Goal: Information Seeking & Learning: Find specific fact

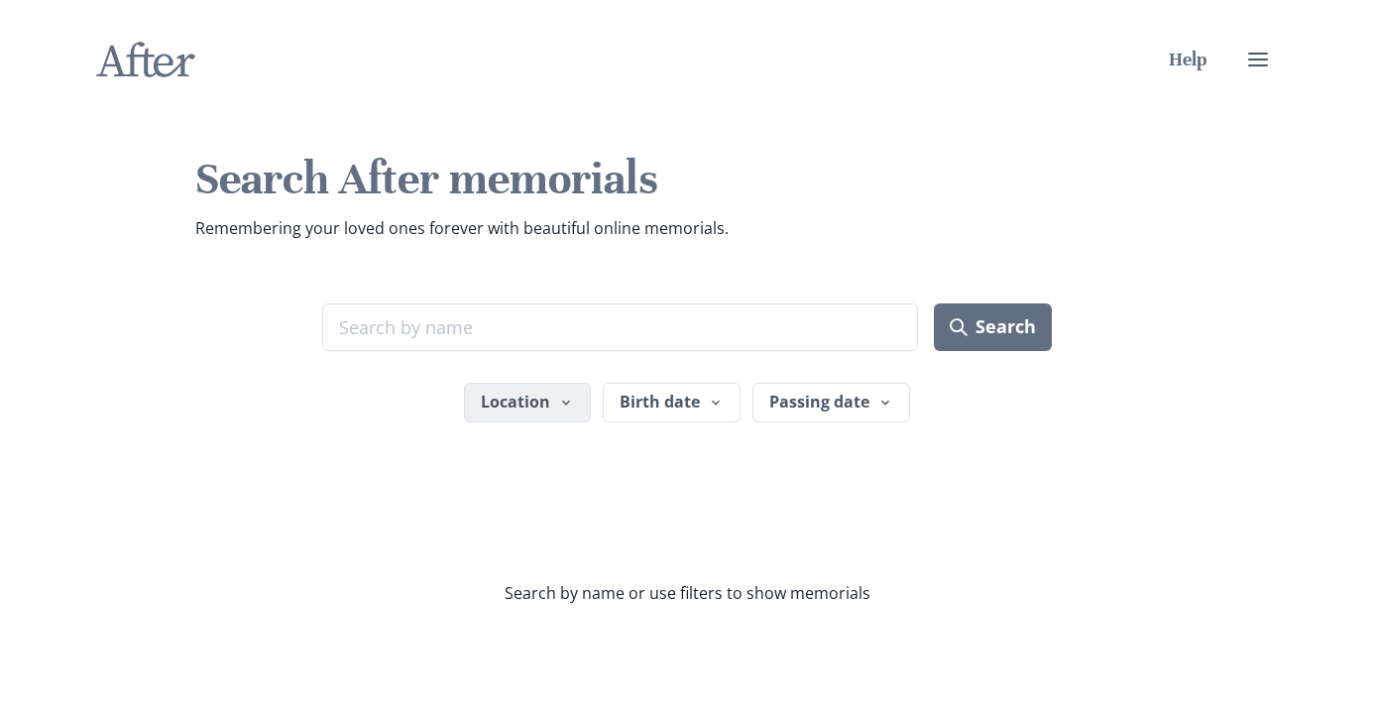
click at [563, 404] on icon "button" at bounding box center [566, 403] width 16 height 16
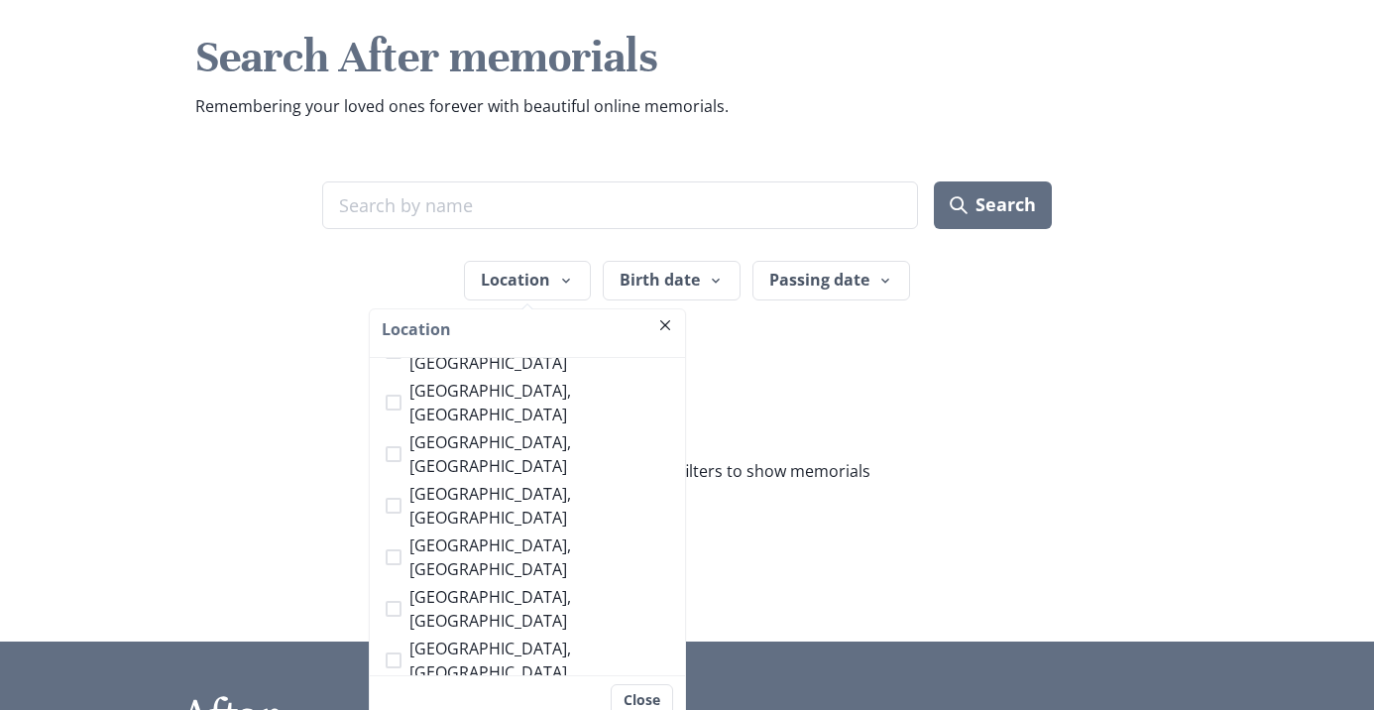
scroll to position [187, 0]
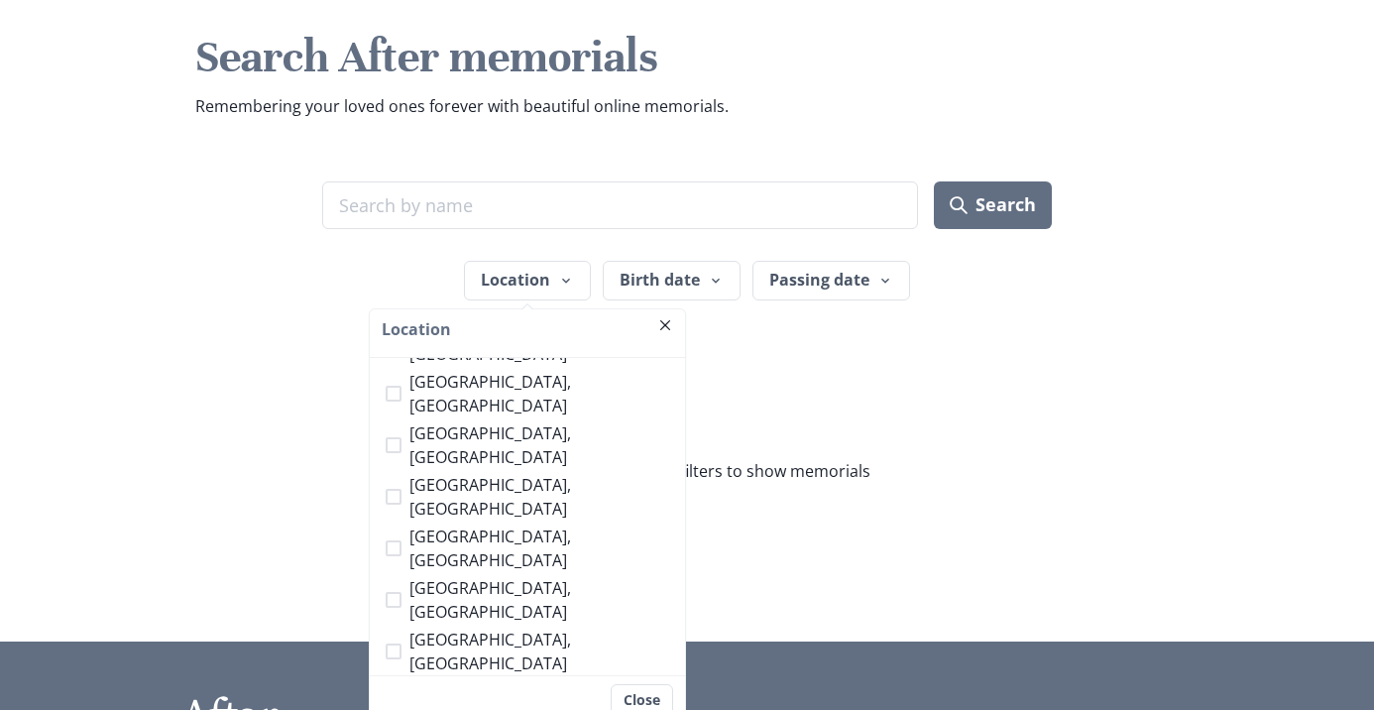
click at [445, 679] on span "[GEOGRAPHIC_DATA], [GEOGRAPHIC_DATA]" at bounding box center [539, 703] width 260 height 48
click at [386, 703] on input "[GEOGRAPHIC_DATA], [GEOGRAPHIC_DATA]" at bounding box center [385, 703] width 1 height 1
checkbox input "true"
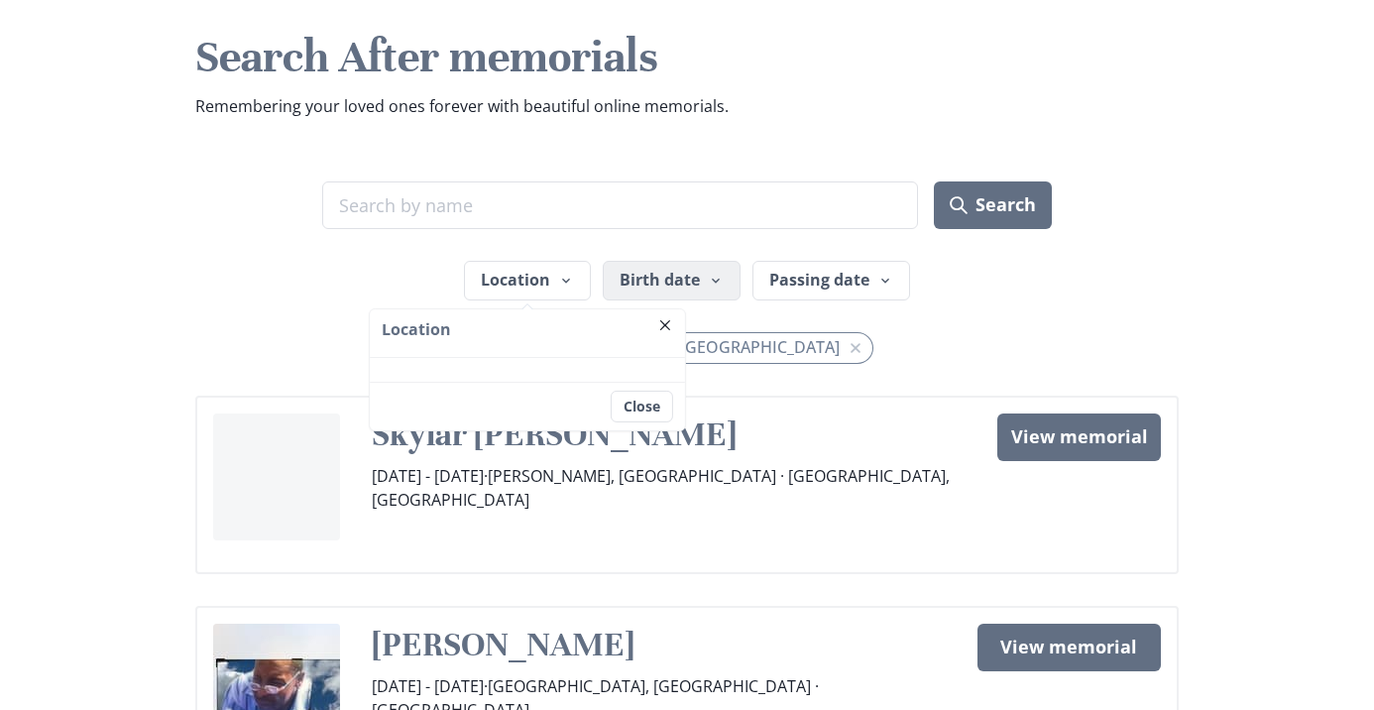
click at [703, 276] on button "Birth date" at bounding box center [672, 281] width 138 height 40
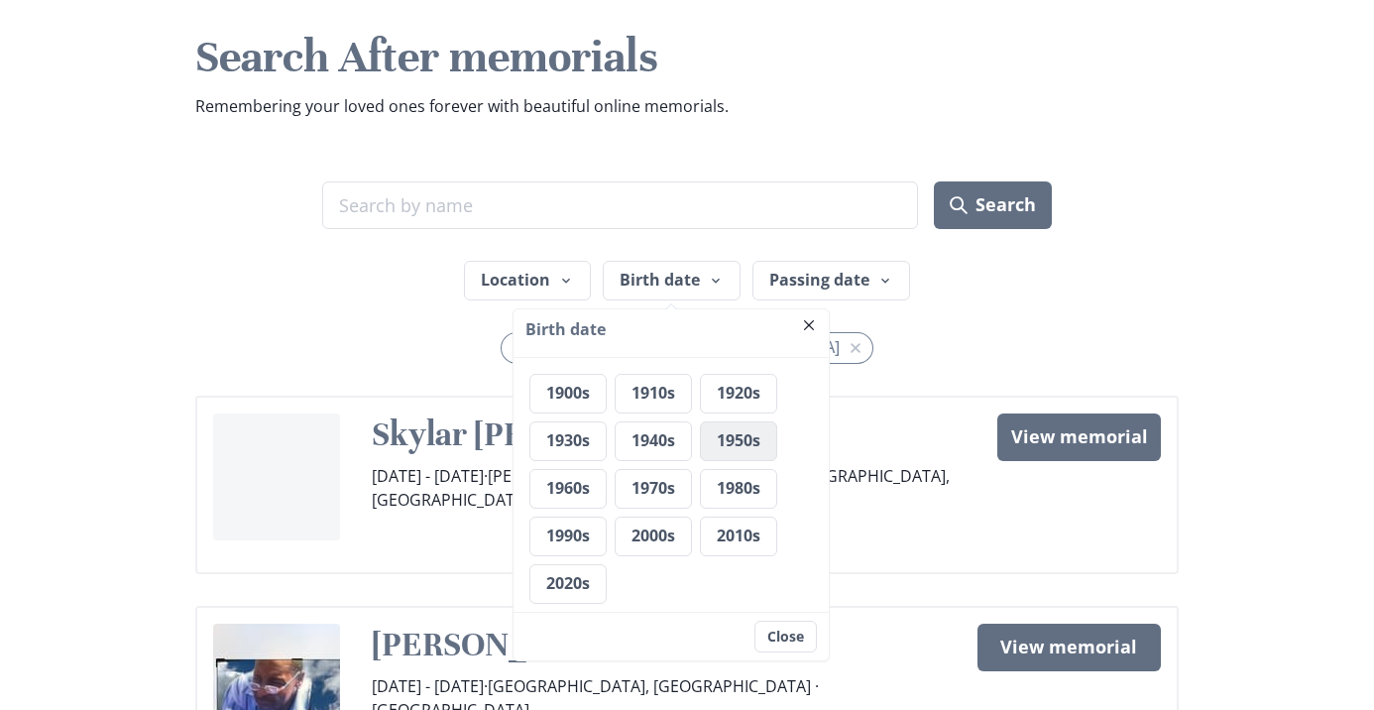
click at [735, 439] on button "1950s" at bounding box center [738, 441] width 77 height 40
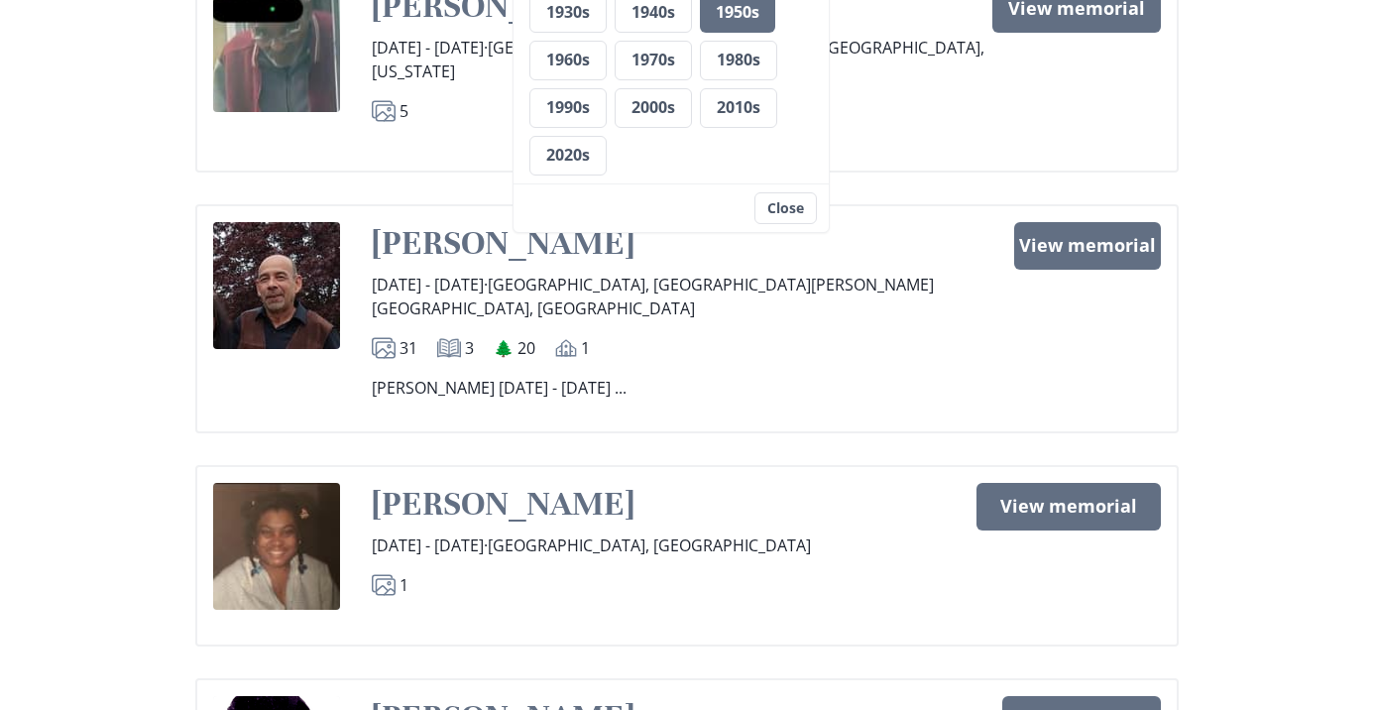
scroll to position [479, 0]
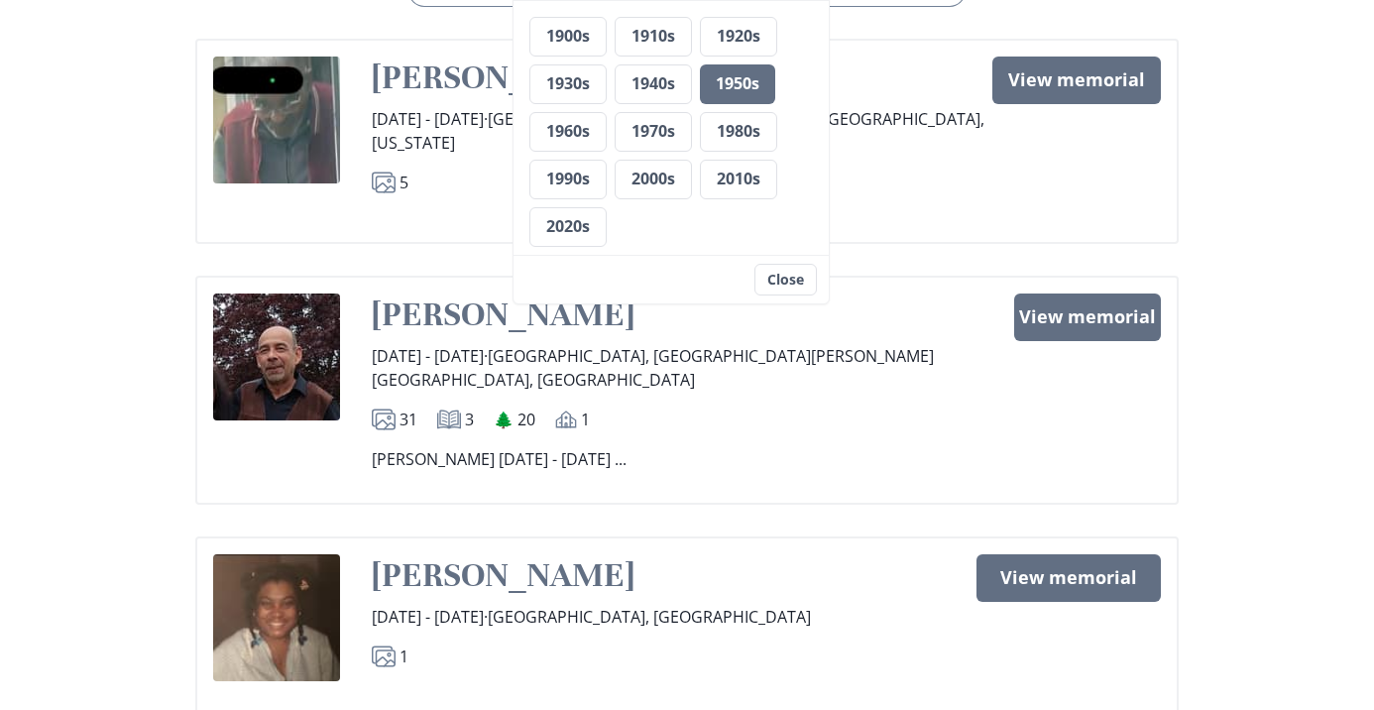
click at [438, 293] on link "[PERSON_NAME]" at bounding box center [503, 314] width 263 height 42
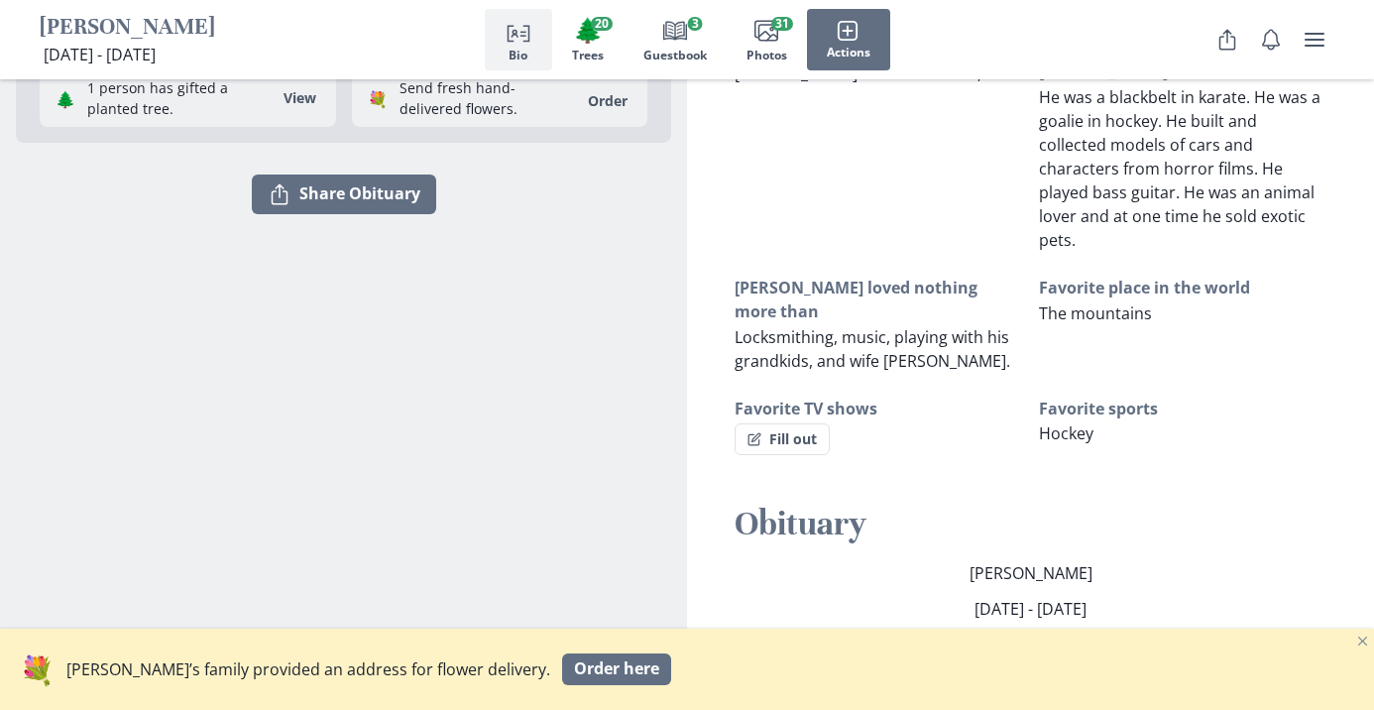
scroll to position [133, 0]
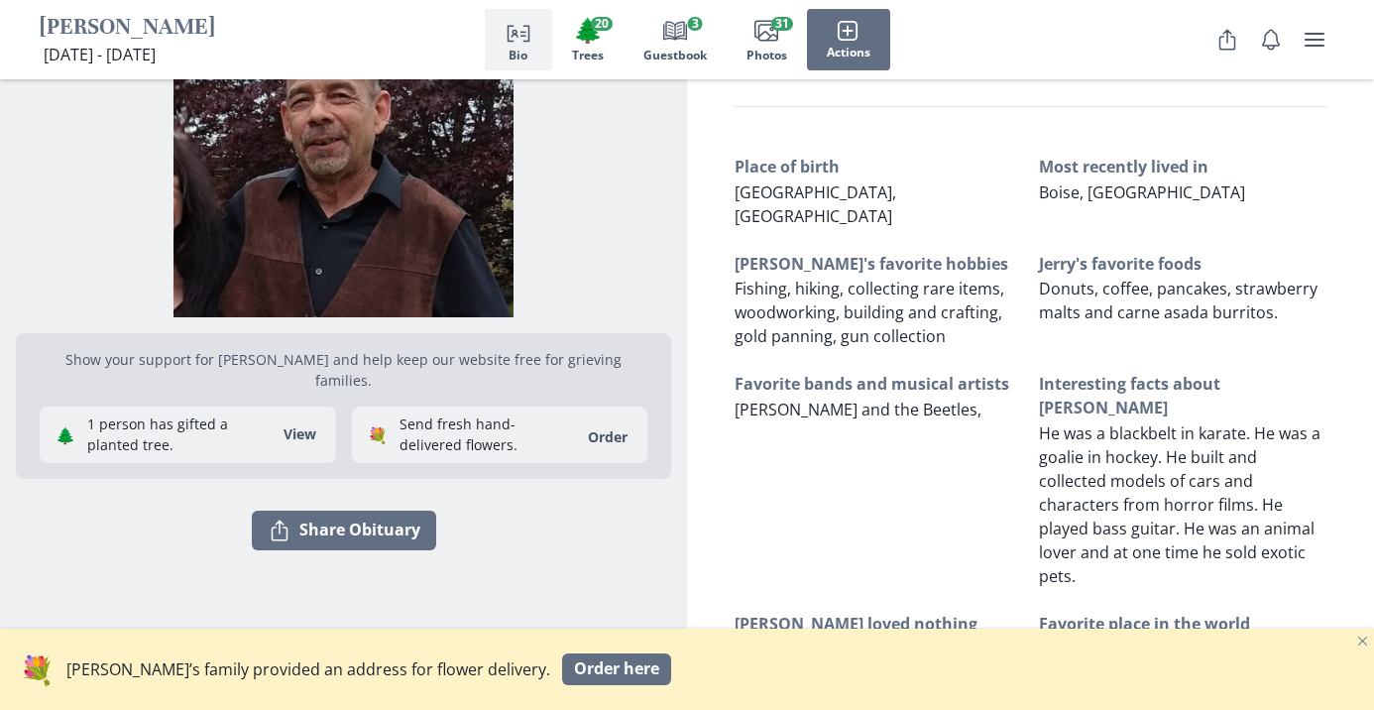
click at [344, 208] on img "Open photos full screen" at bounding box center [343, 139] width 655 height 355
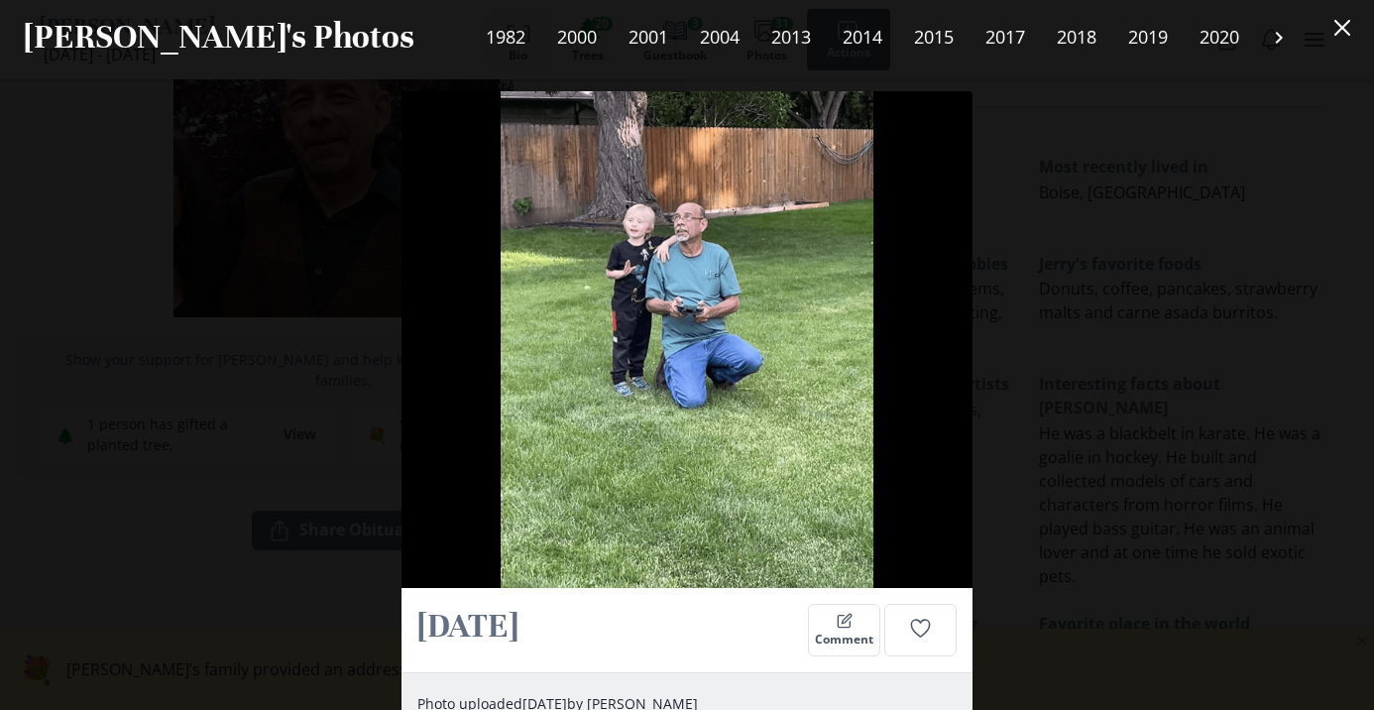
scroll to position [19959, 0]
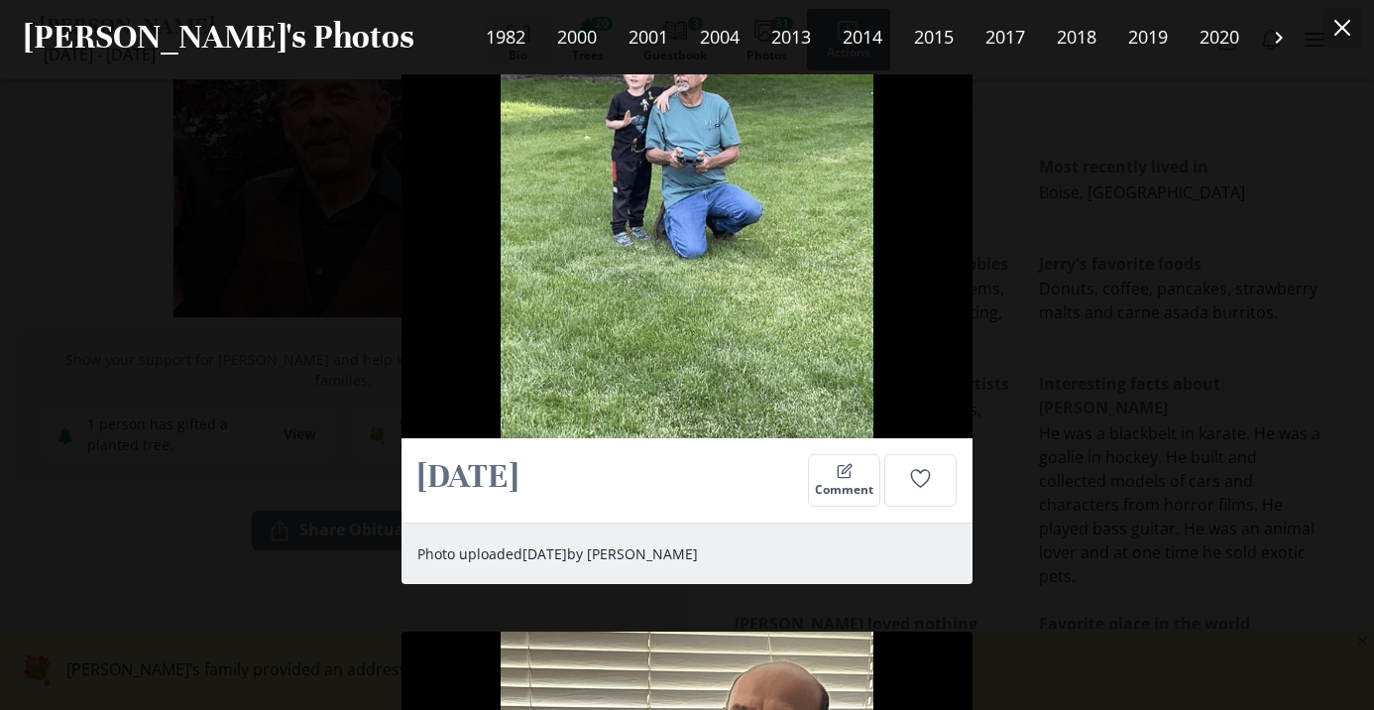
click at [1347, 13] on button "Close" at bounding box center [1343, 28] width 40 height 40
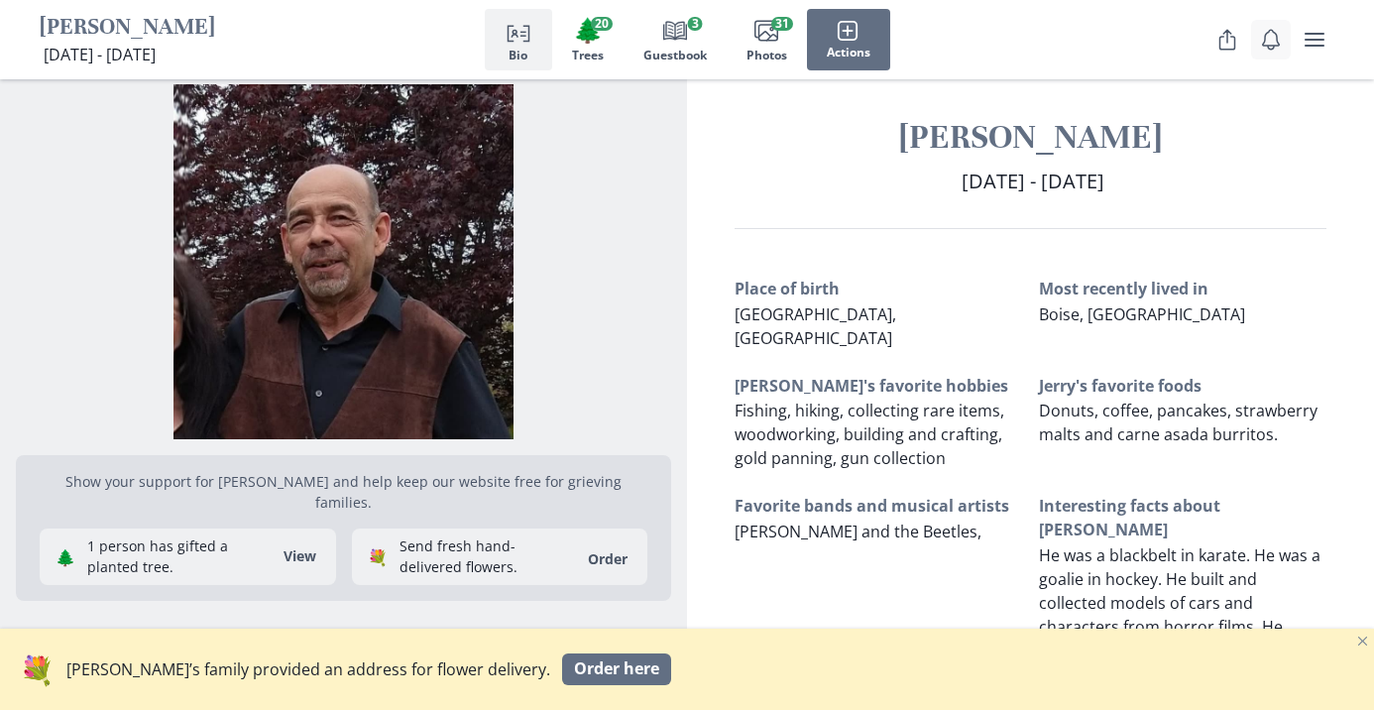
scroll to position [8, 0]
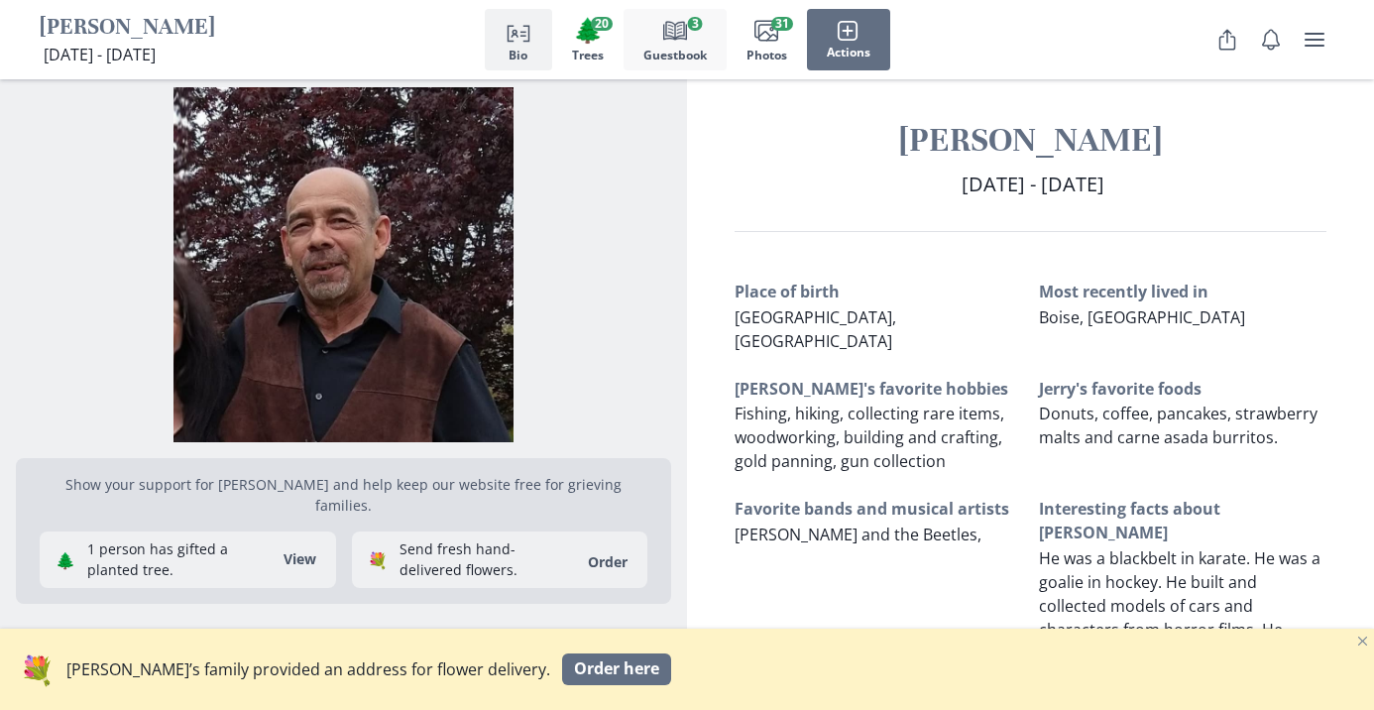
click at [675, 35] on icon "Book" at bounding box center [675, 31] width 24 height 24
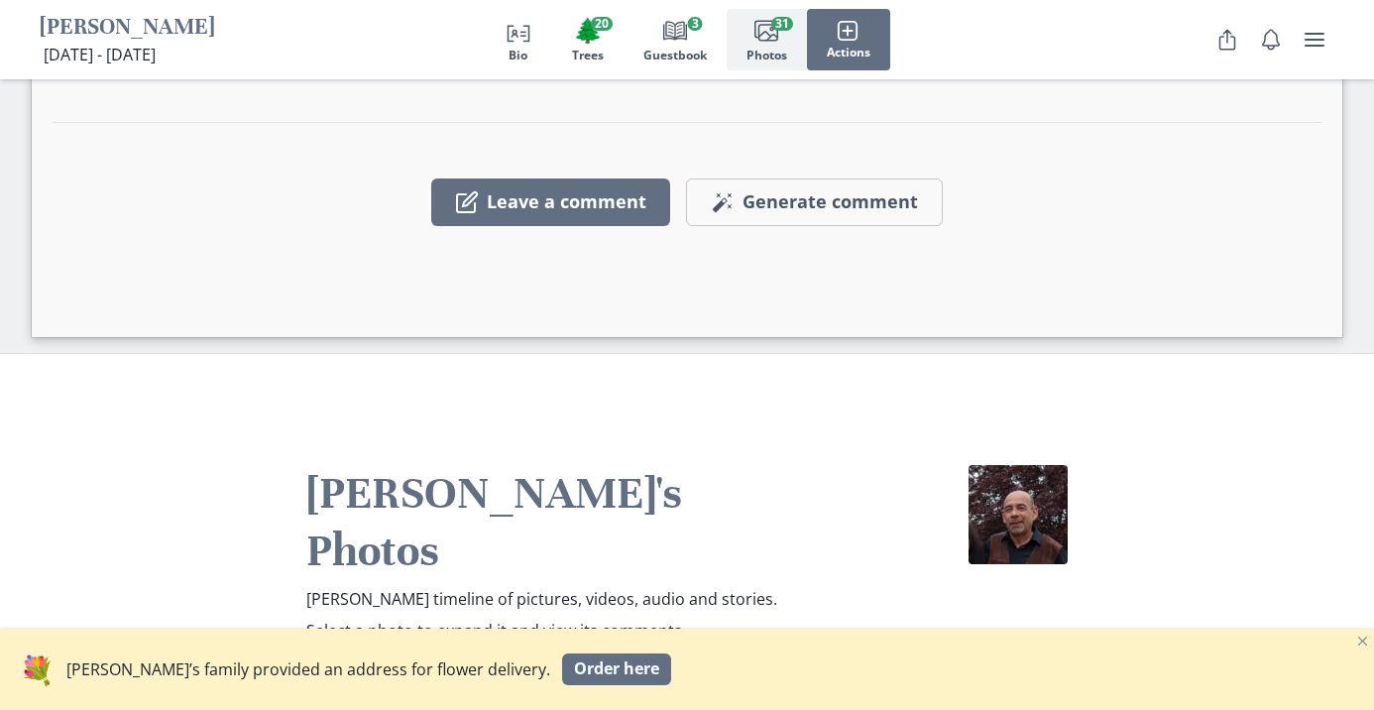
scroll to position [4792, 0]
